Goal: Information Seeking & Learning: Learn about a topic

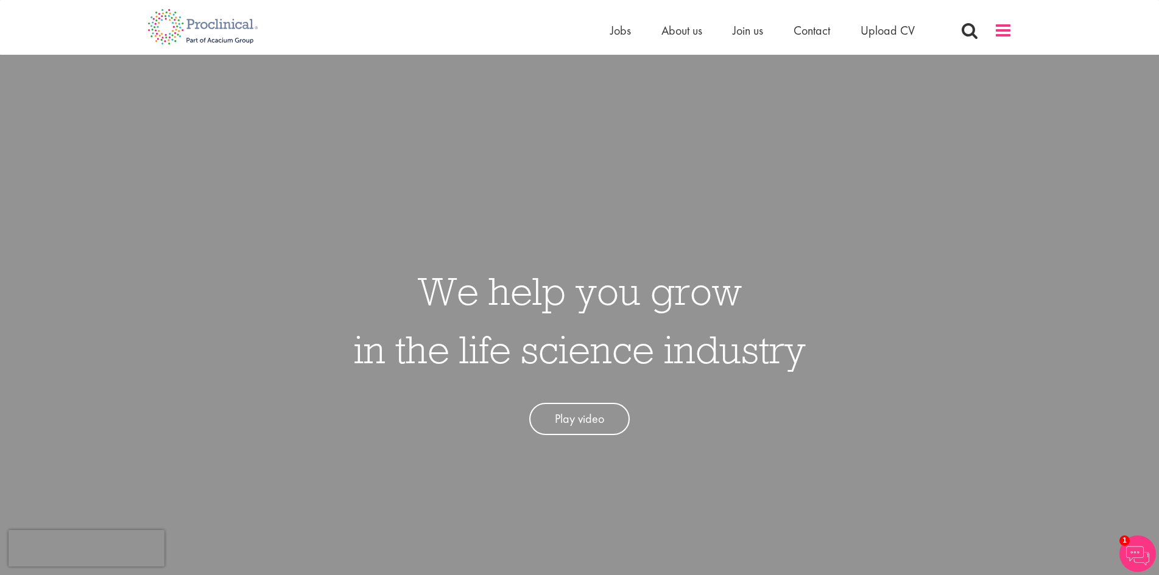
click at [995, 28] on span at bounding box center [1003, 30] width 18 height 18
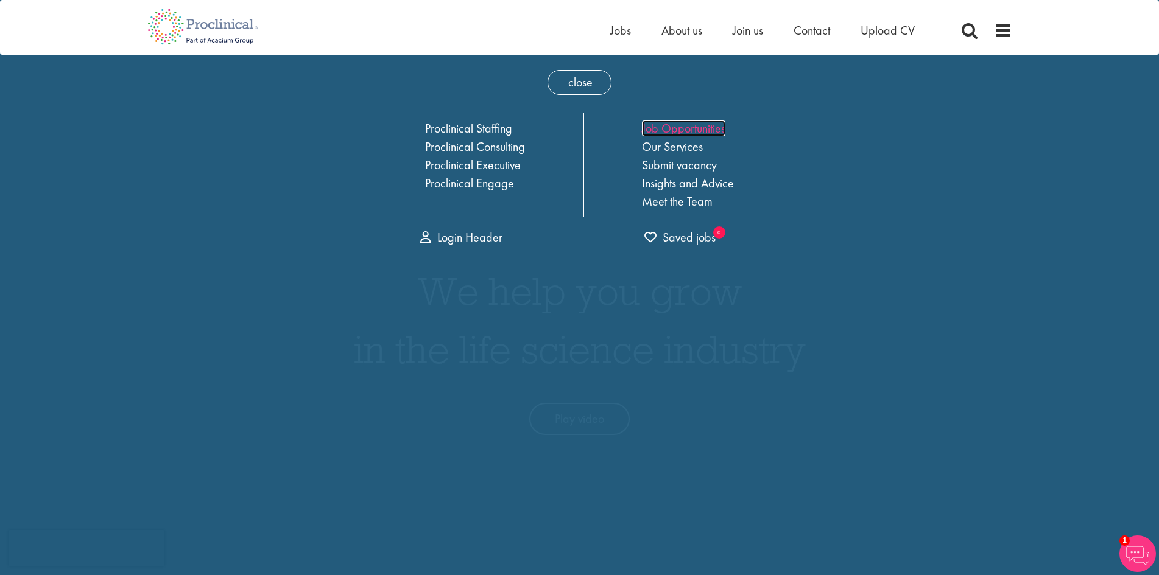
click at [684, 121] on link "Job Opportunities" at bounding box center [683, 129] width 83 height 16
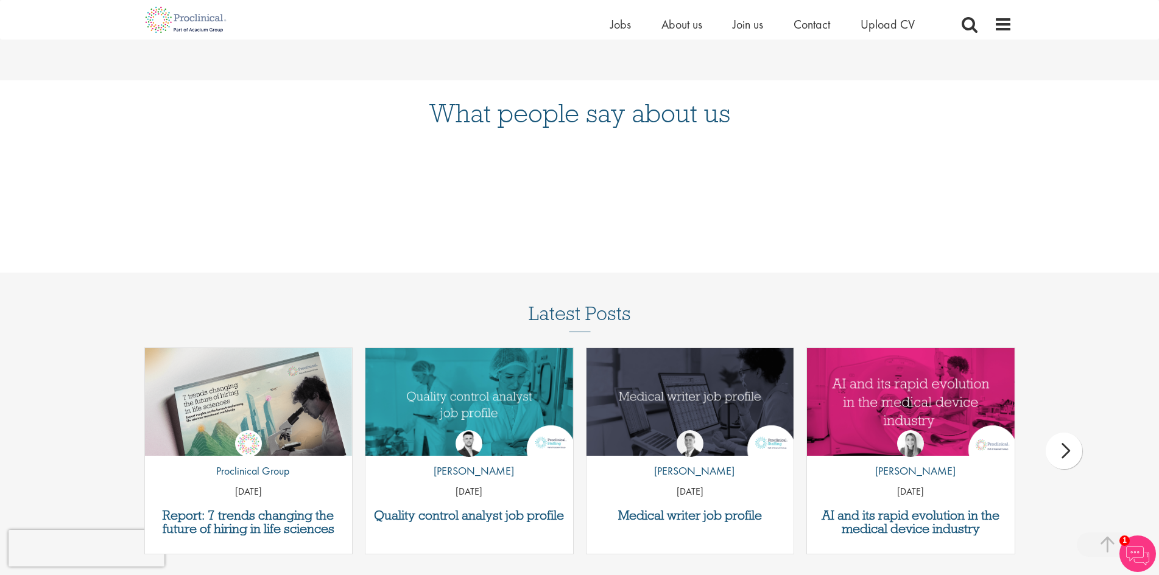
scroll to position [1297, 0]
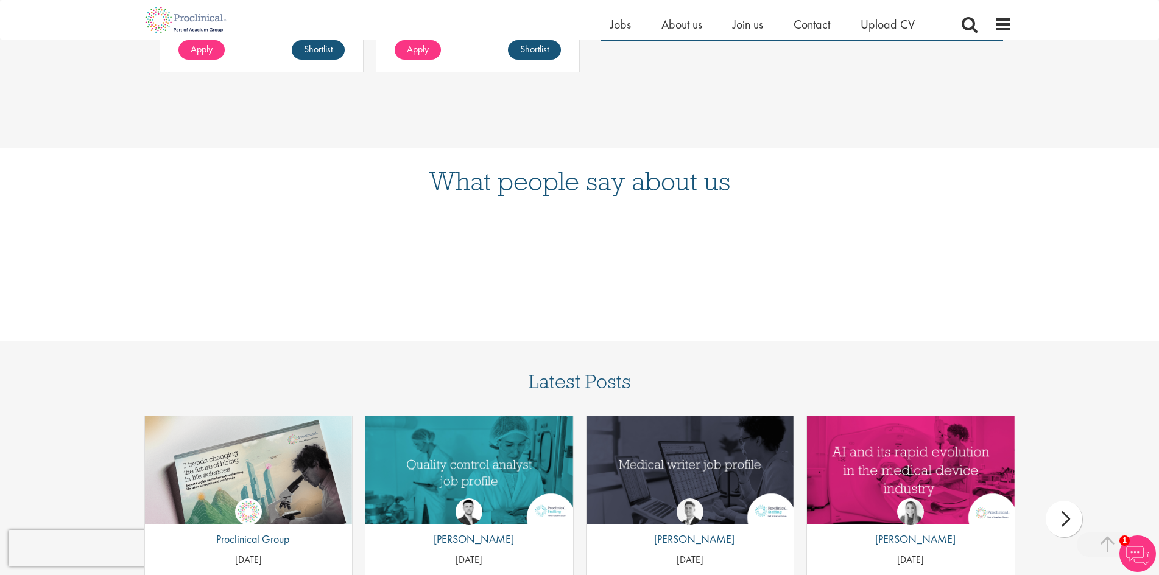
drag, startPoint x: 508, startPoint y: 380, endPoint x: 298, endPoint y: 112, distance: 340.8
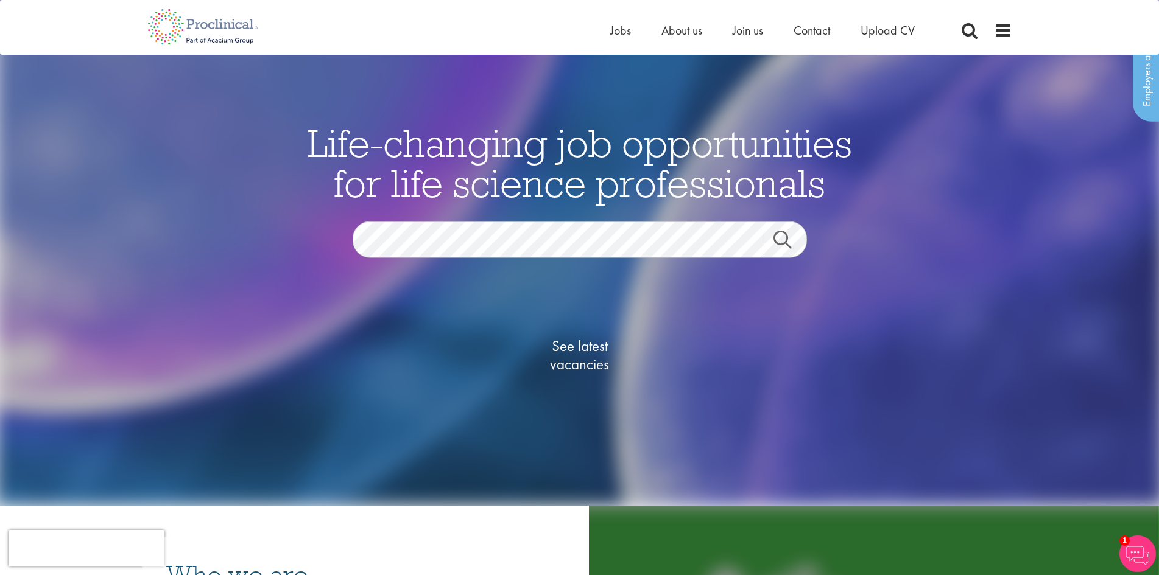
scroll to position [0, 0]
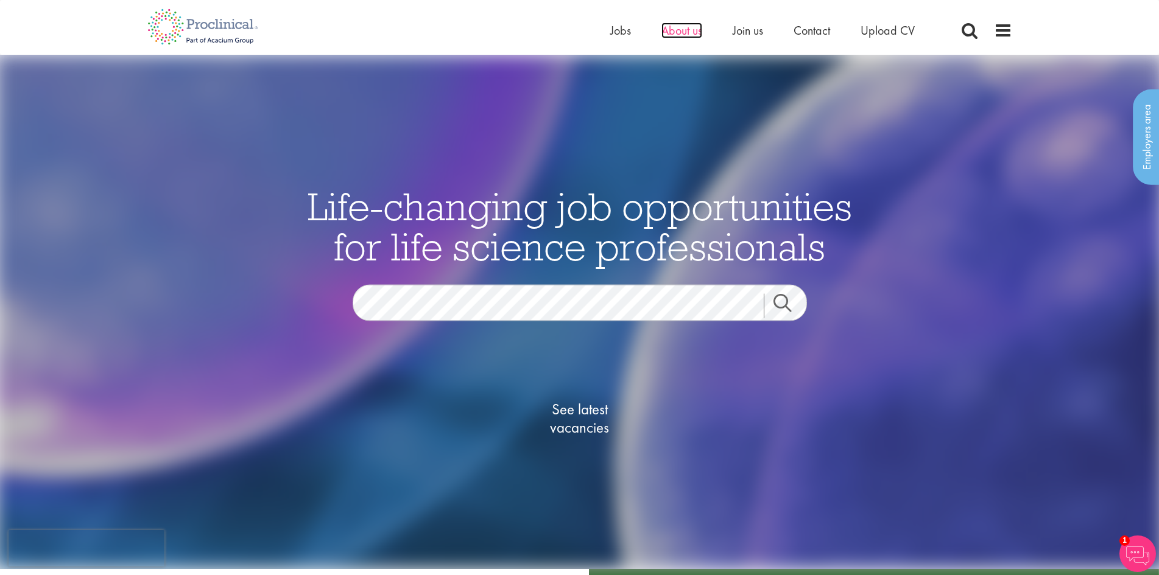
click at [691, 30] on span "About us" at bounding box center [681, 31] width 41 height 16
